Goal: Check status

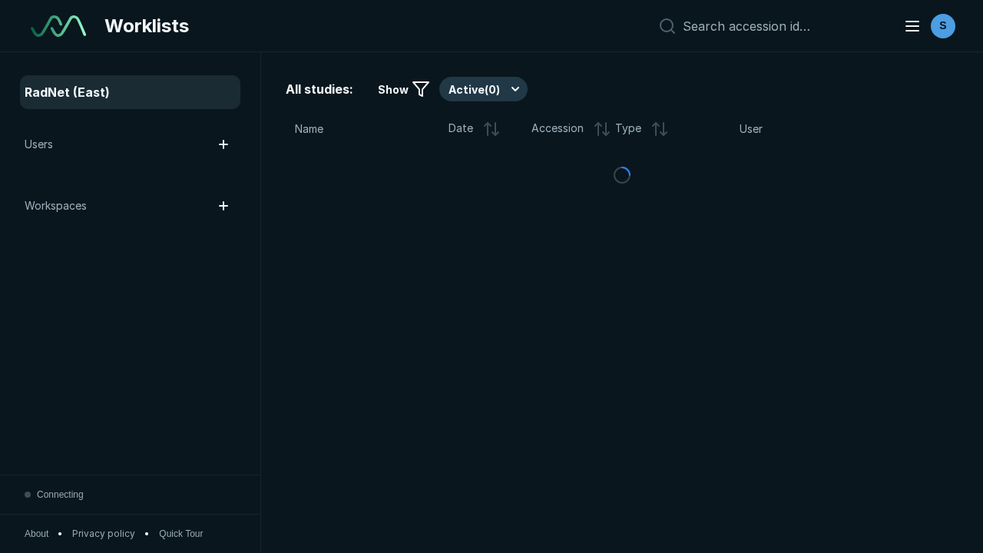
scroll to position [4195, 6399]
